Goal: Information Seeking & Learning: Learn about a topic

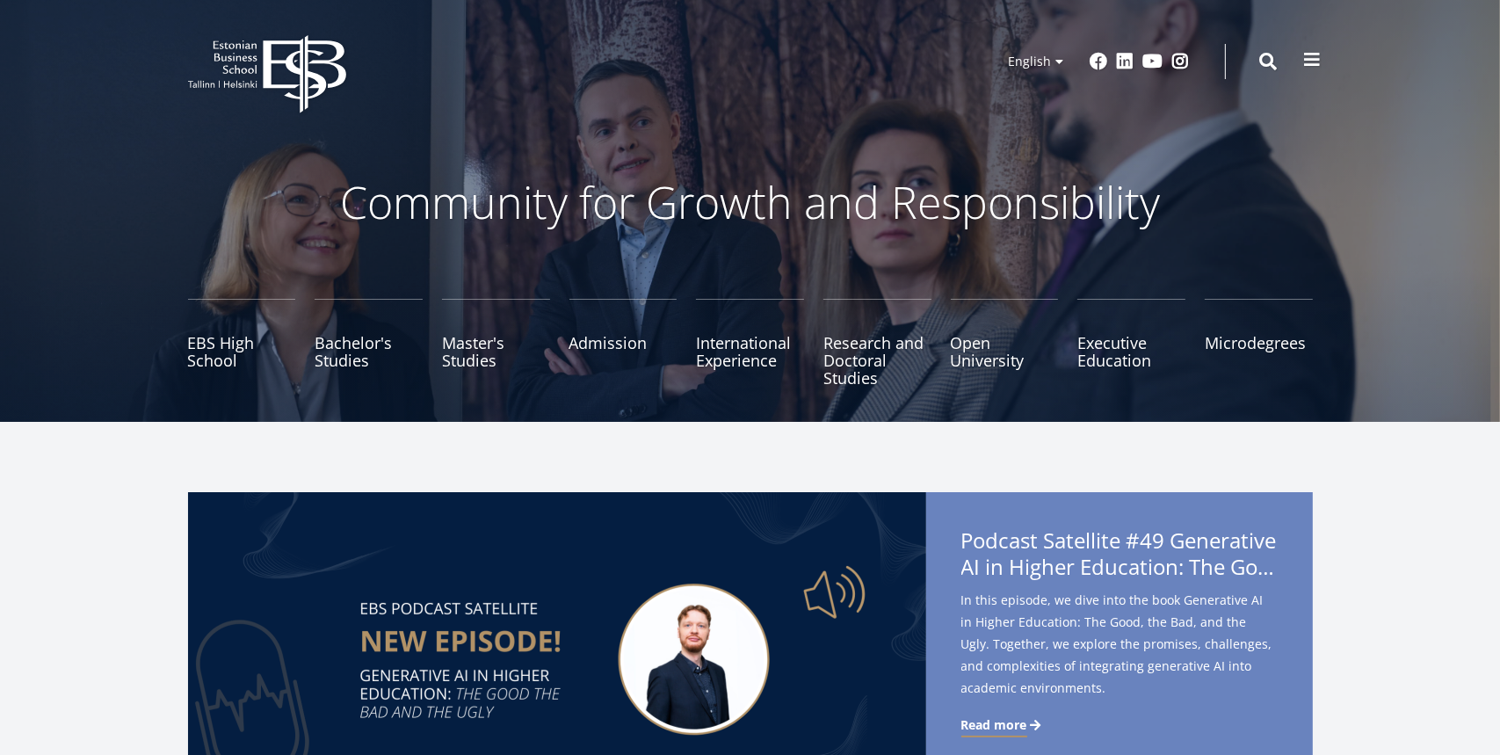
click at [1317, 61] on span at bounding box center [1313, 60] width 18 height 18
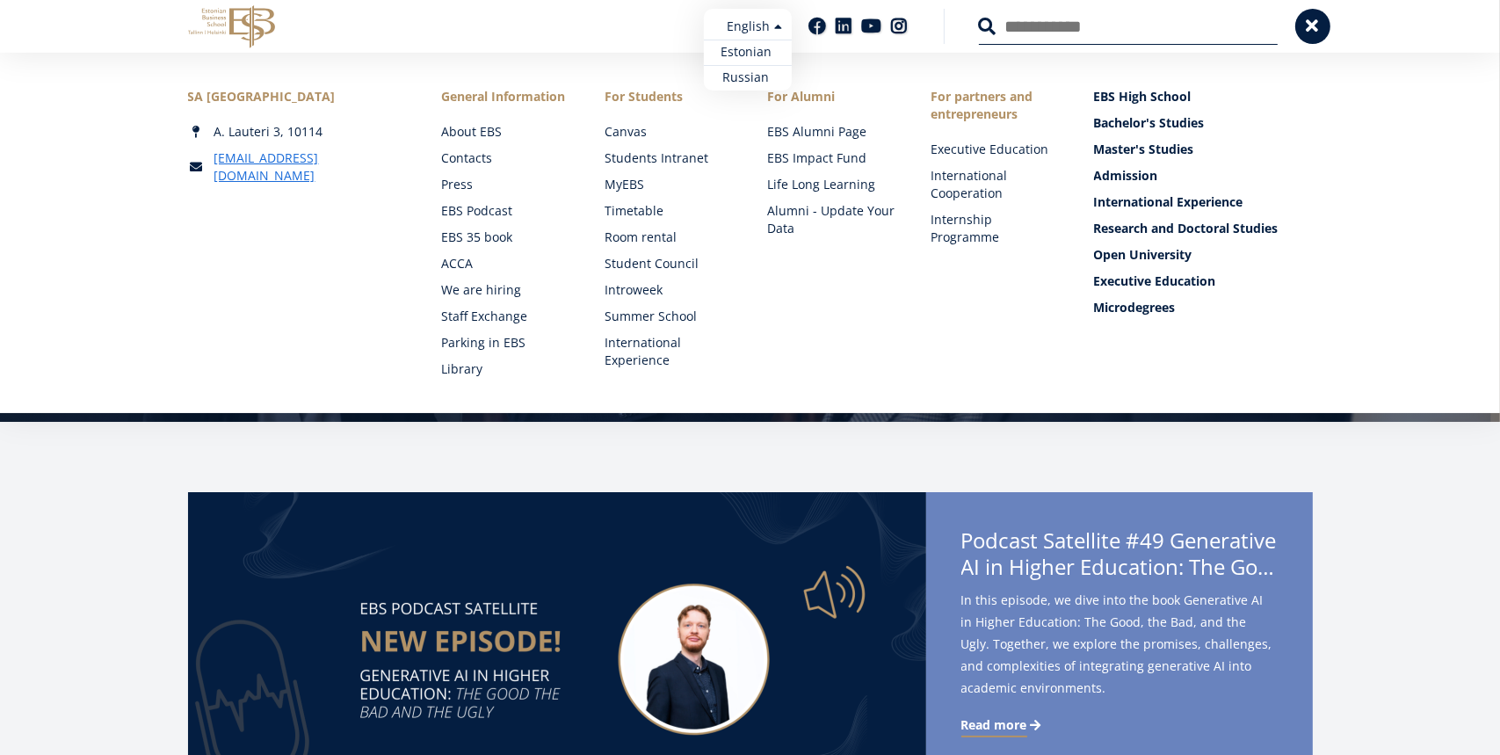
drag, startPoint x: 252, startPoint y: 3, endPoint x: 776, endPoint y: 27, distance: 524.2
click at [776, 27] on li "English Estonian English Russian" at bounding box center [704, 26] width 176 height 35
click at [761, 48] on link "Estonian" at bounding box center [748, 52] width 88 height 25
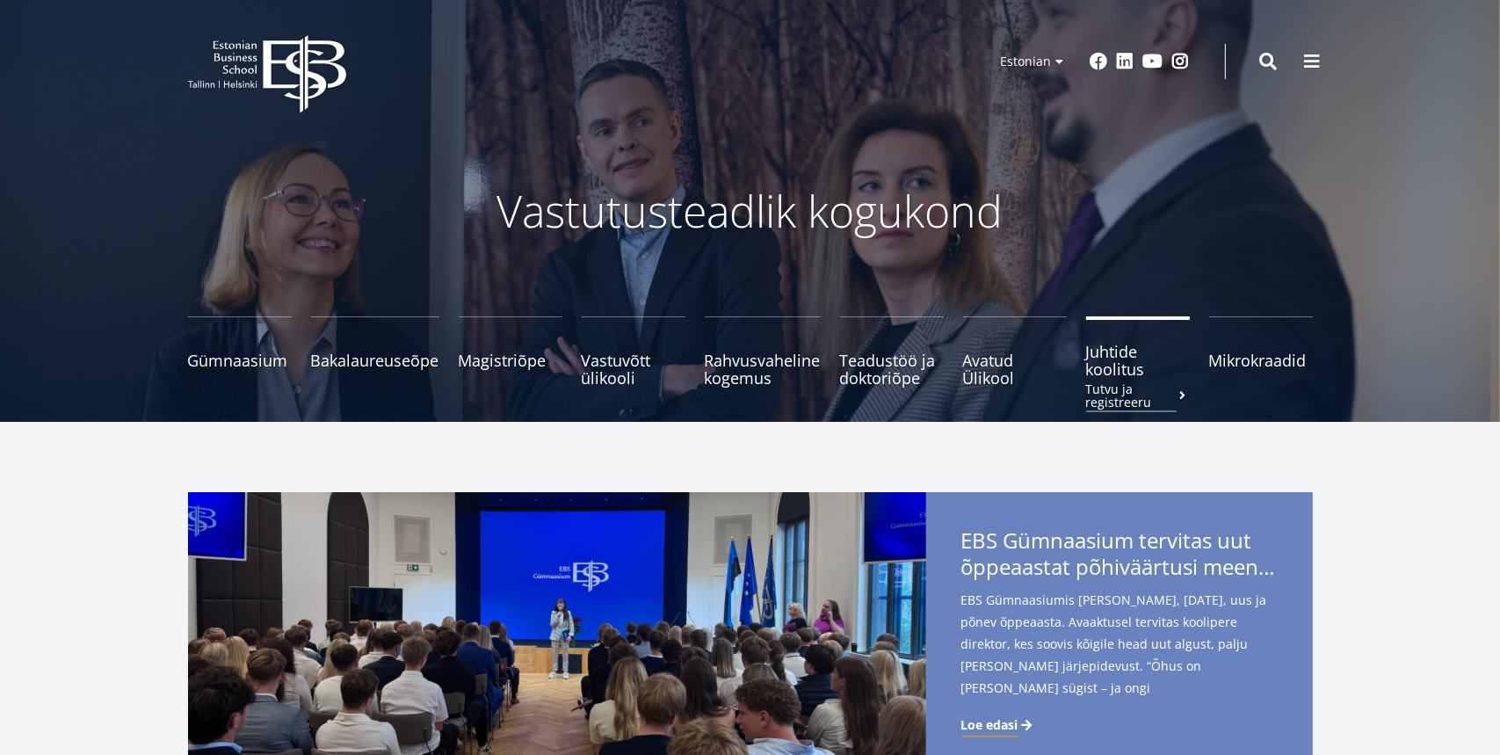
click at [1121, 365] on span "Juhtide koolitus Tutvu ja registreeru" at bounding box center [1138, 360] width 104 height 35
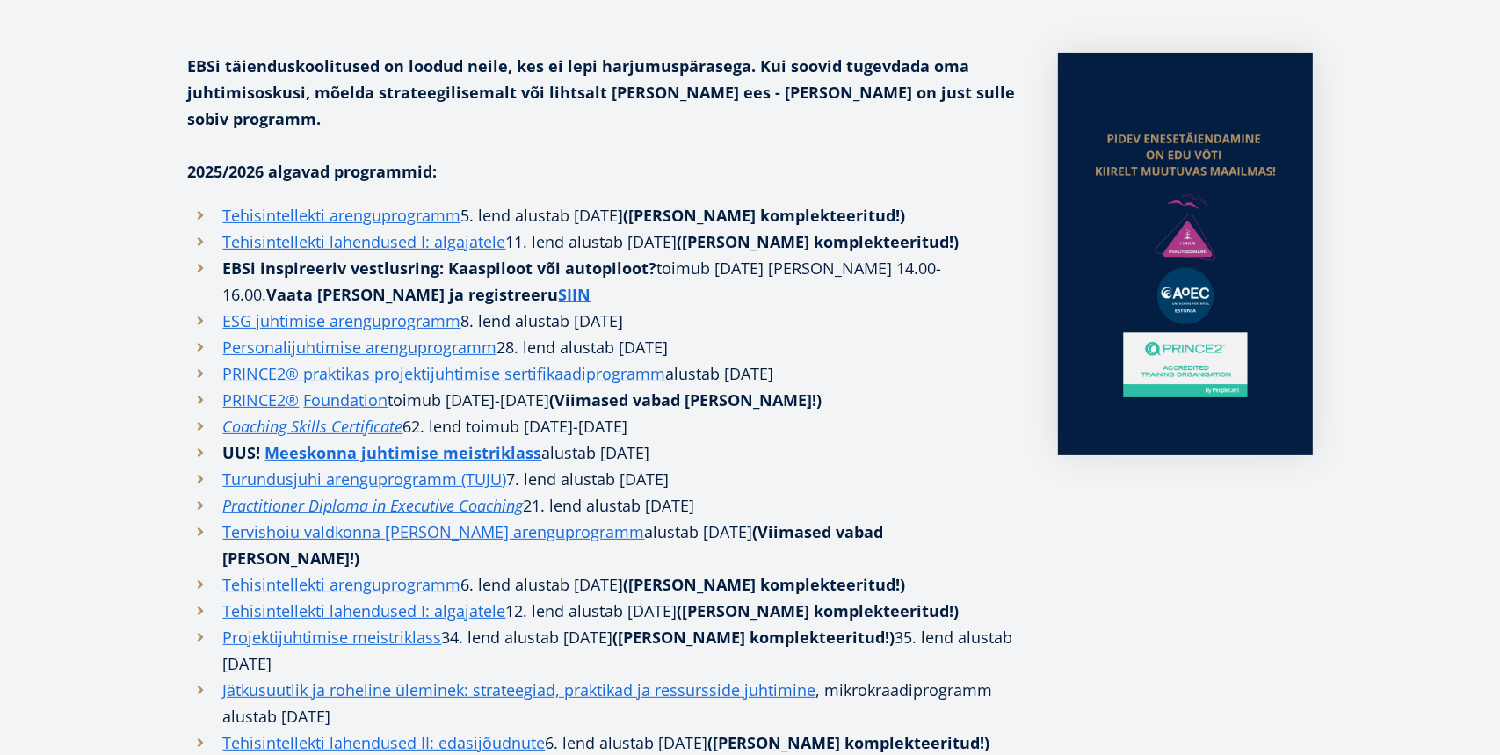
scroll to position [527, 0]
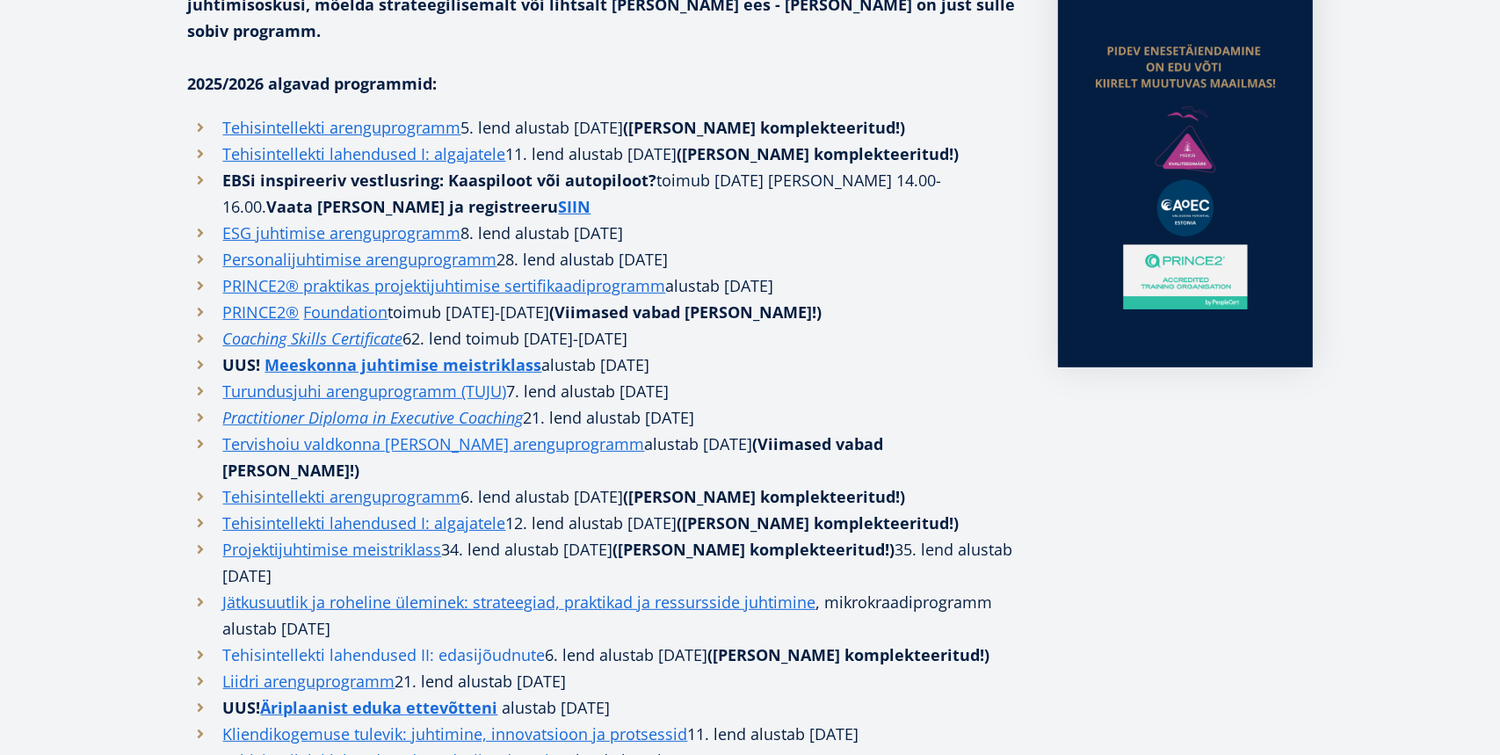
click at [351, 641] on link "Tehisintellekti lahendused II: edasijõudnute" at bounding box center [384, 654] width 322 height 26
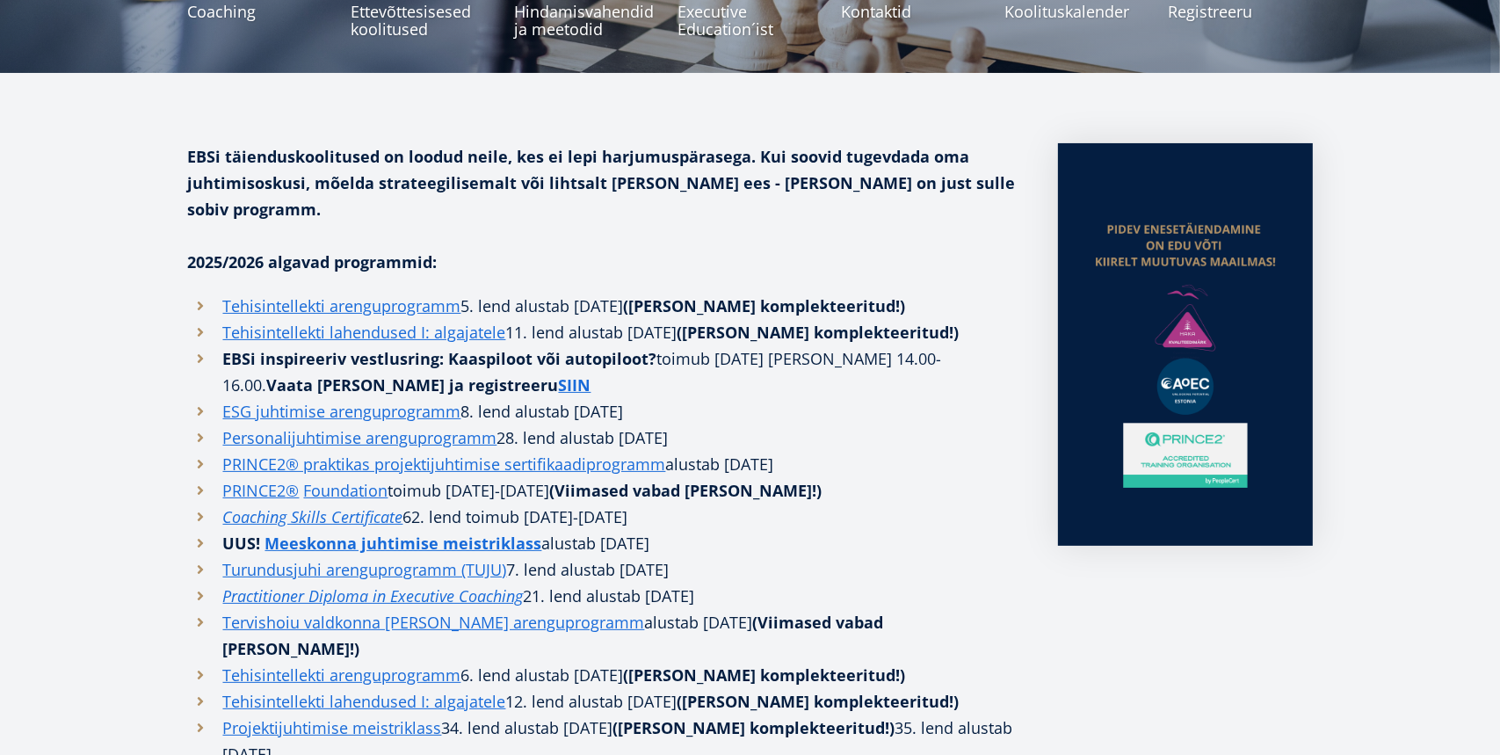
scroll to position [88, 0]
